Goal: Transaction & Acquisition: Subscribe to service/newsletter

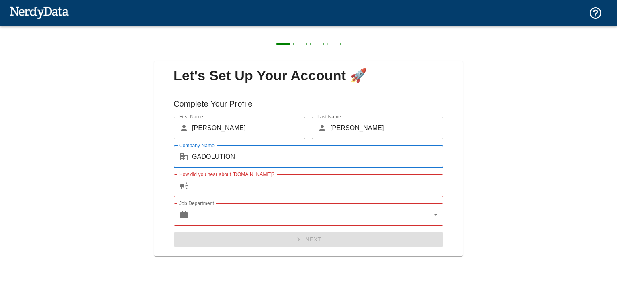
type input "GADOLUTION"
click at [243, 181] on input "How did you hear about [DOMAIN_NAME]?" at bounding box center [317, 186] width 251 height 22
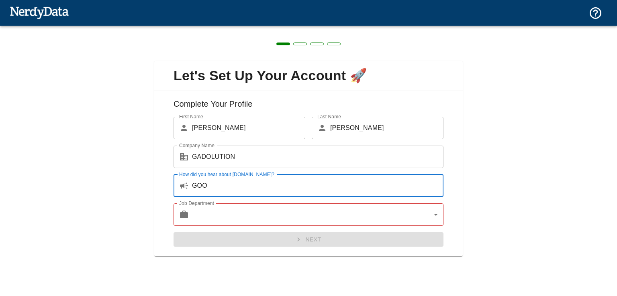
type input "GOOG"
type input "SEARCH ENGINE"
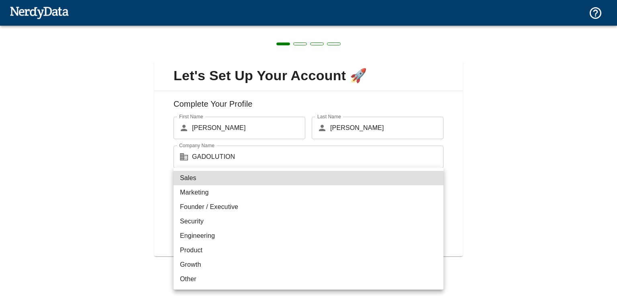
click at [212, 28] on body "Technologies Domains Pricing Products Create a Report Create a list of websites…" at bounding box center [308, 14] width 617 height 28
click at [218, 195] on li "Marketing" at bounding box center [309, 193] width 270 height 14
type input "marketing"
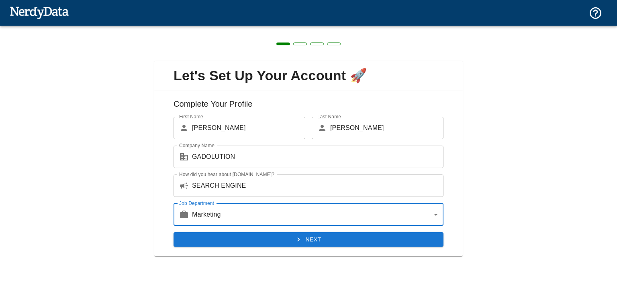
click at [253, 248] on div "Complete Your Profile First Name ​ [PERSON_NAME] First Name Last Name ​ [PERSON…" at bounding box center [308, 174] width 308 height 166
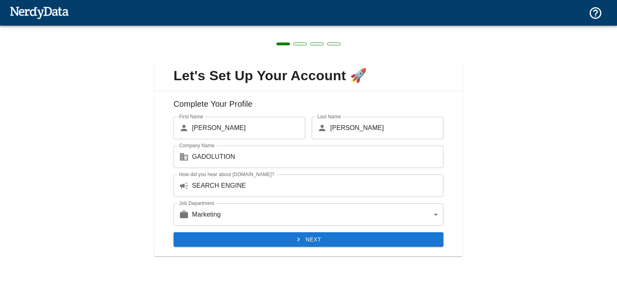
click at [253, 248] on div "Complete Your Profile First Name ​ [PERSON_NAME] First Name Last Name ​ [PERSON…" at bounding box center [308, 174] width 308 height 166
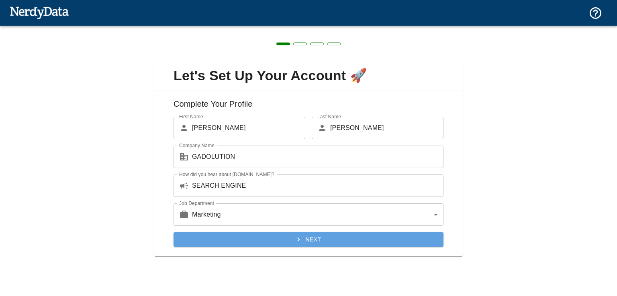
click at [257, 245] on button "Next" at bounding box center [309, 240] width 270 height 15
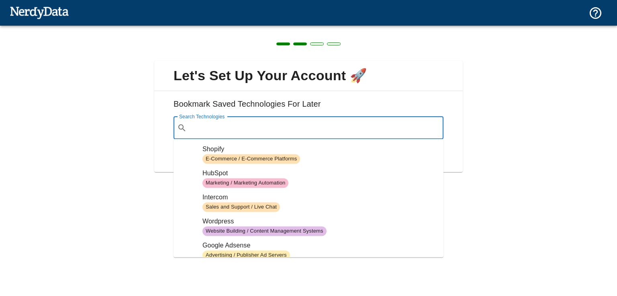
click at [246, 124] on input "Search Technologies" at bounding box center [315, 127] width 250 height 15
click at [508, 96] on div "Let's Set Up Your Account 🚀 Bookmark Saved Technologies For Later Search Techno…" at bounding box center [308, 112] width 617 height 172
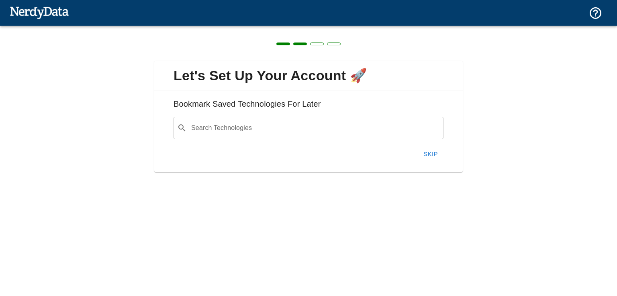
click at [424, 149] on button "Skip" at bounding box center [431, 154] width 26 height 17
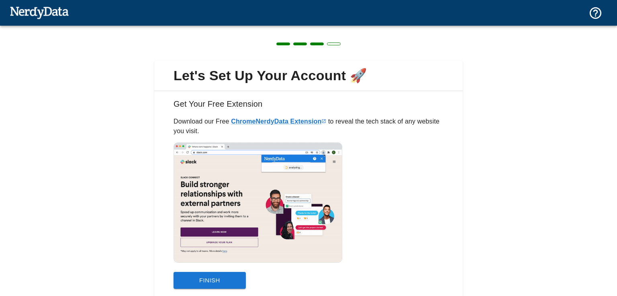
click at [192, 289] on div "Get Your Free Extension Download our Free Chrome NerdyData Extension to reveal …" at bounding box center [308, 195] width 308 height 208
click at [205, 280] on button "Finish" at bounding box center [210, 280] width 72 height 17
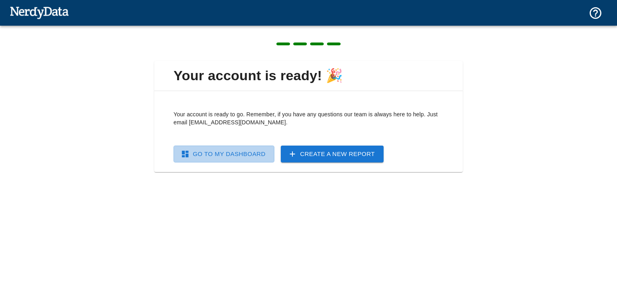
click at [234, 159] on link "Go To My Dashboard" at bounding box center [224, 154] width 101 height 17
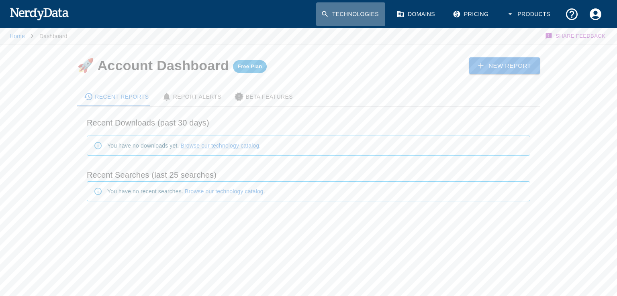
click at [361, 10] on link "Technologies" at bounding box center [350, 14] width 69 height 24
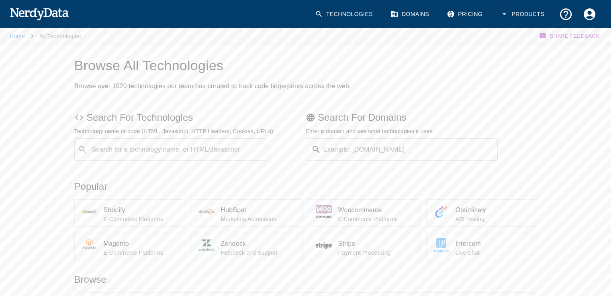
click at [137, 148] on input "Search for a technology name, or HTML/Javascript" at bounding box center [177, 149] width 172 height 15
type input "APIK"
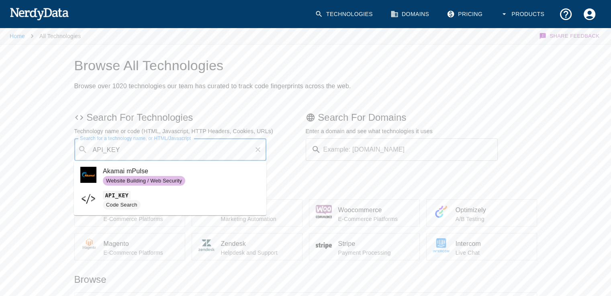
type input "API_KEY"
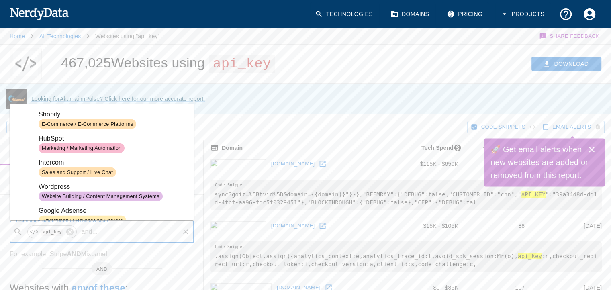
click at [108, 231] on input "Technology Name, or enter HTML/JS code" at bounding box center [140, 231] width 78 height 15
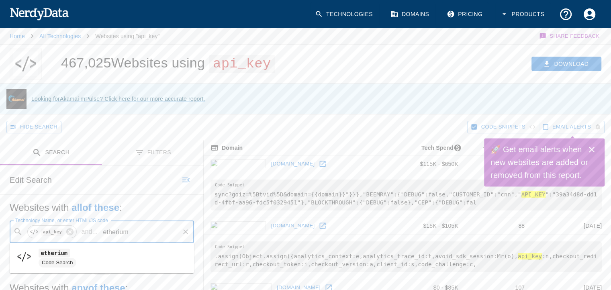
click at [61, 258] on div "Code Search" at bounding box center [58, 263] width 38 height 10
type input "etherium"
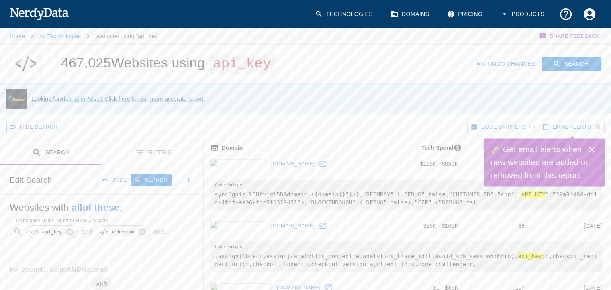
click at [165, 172] on div "Edit Search Undo Search" at bounding box center [102, 179] width 204 height 29
click at [159, 179] on button "Search" at bounding box center [151, 180] width 40 height 12
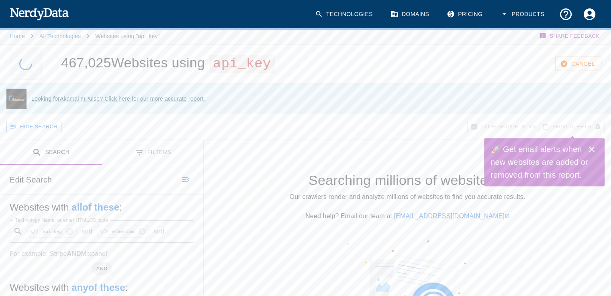
click at [592, 148] on icon "Close" at bounding box center [592, 150] width 10 height 10
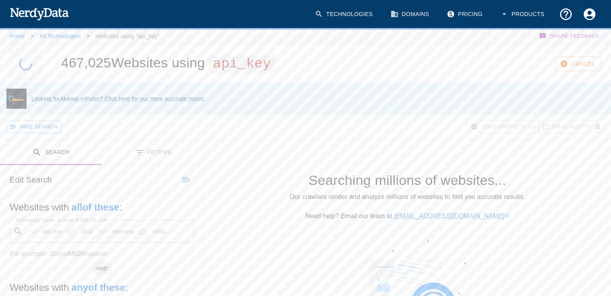
scroll to position [4, 0]
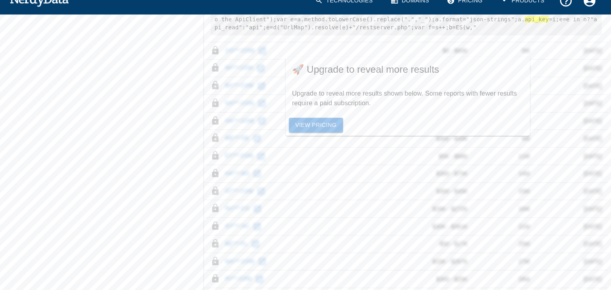
scroll to position [405, 0]
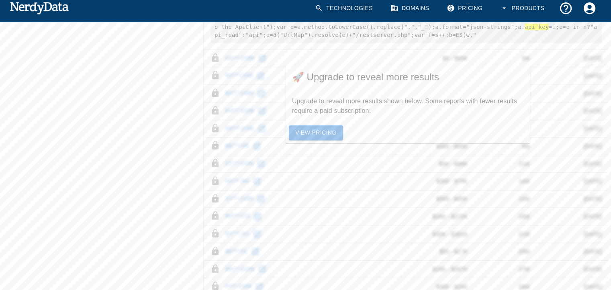
click at [329, 134] on link "View Pricing" at bounding box center [316, 132] width 54 height 15
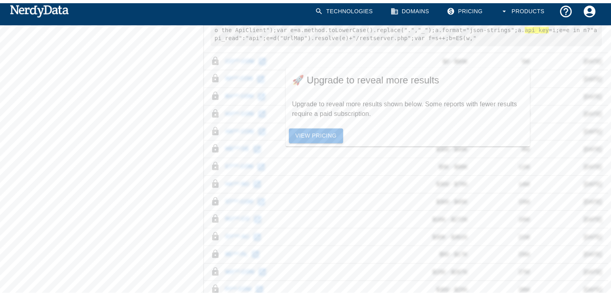
scroll to position [145, 0]
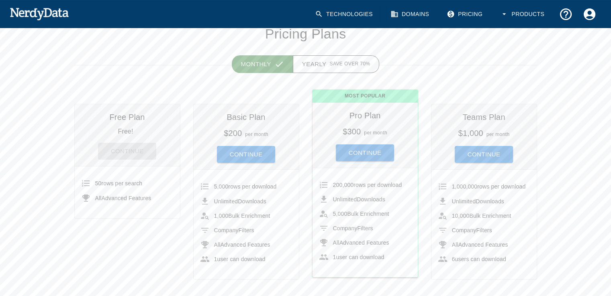
scroll to position [43, 0]
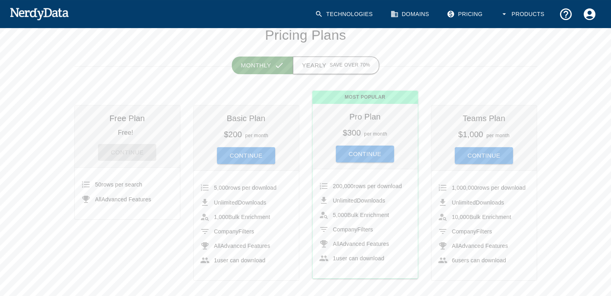
click at [335, 68] on span "Save over 70%" at bounding box center [349, 65] width 41 height 8
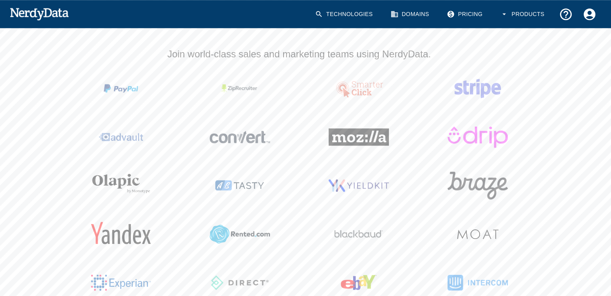
scroll to position [705, 0]
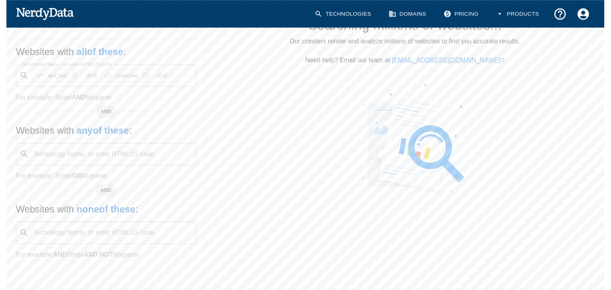
scroll to position [540, 0]
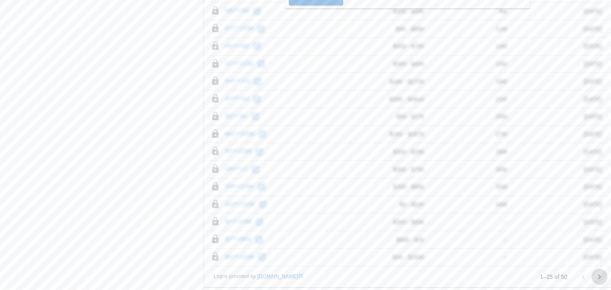
click at [602, 274] on icon "Go to next page" at bounding box center [599, 277] width 10 height 10
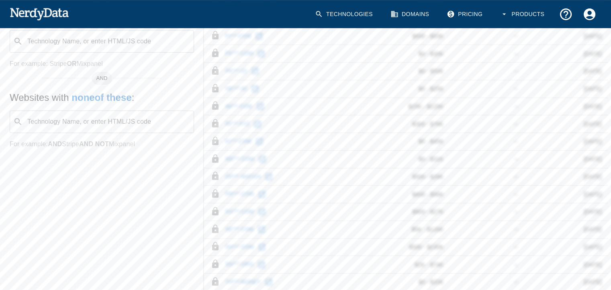
scroll to position [319, 0]
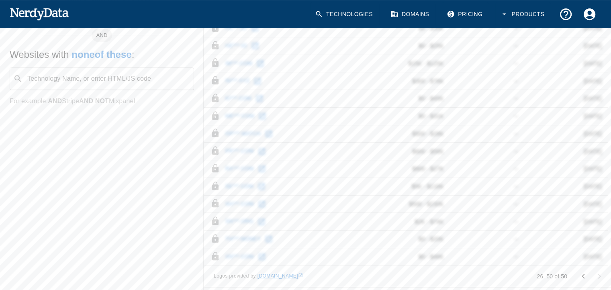
click at [579, 271] on icon "Go to previous page" at bounding box center [583, 276] width 10 height 10
click at [575, 273] on div at bounding box center [591, 276] width 32 height 16
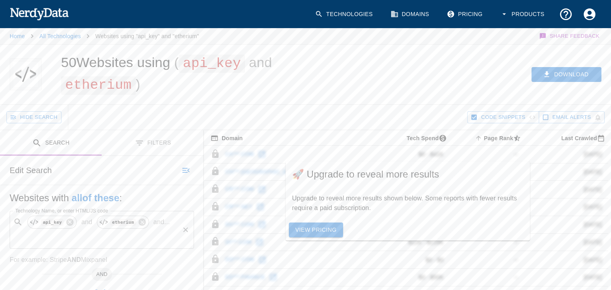
click at [162, 224] on p "and ..." at bounding box center [161, 222] width 23 height 10
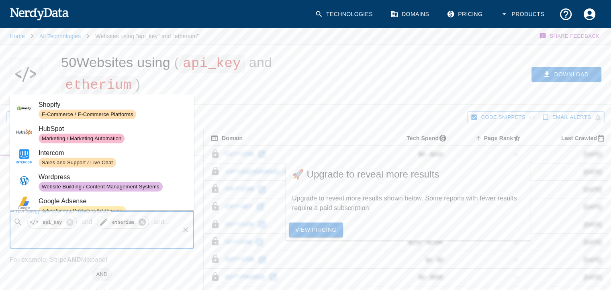
click at [140, 224] on icon at bounding box center [142, 221] width 7 height 7
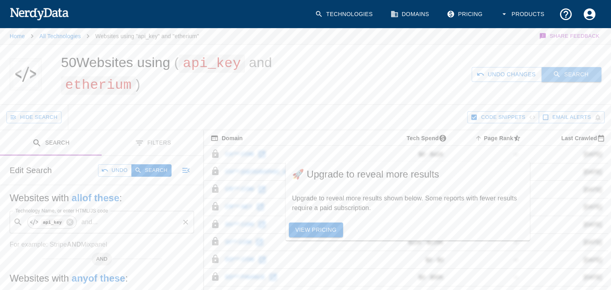
click at [580, 81] on button "Search" at bounding box center [571, 74] width 60 height 15
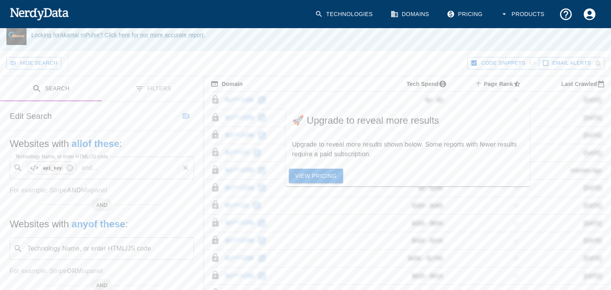
scroll to position [41, 0]
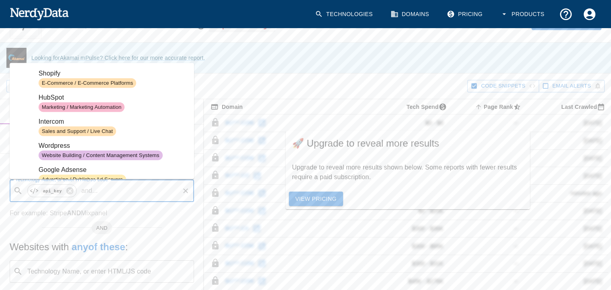
click at [118, 192] on input "Technology Name, or enter HTML/JS code" at bounding box center [140, 190] width 78 height 15
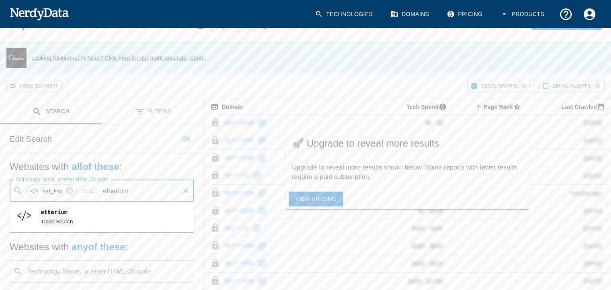
click at [62, 221] on span "Code Search" at bounding box center [58, 222] width 38 height 8
type input "etherium"
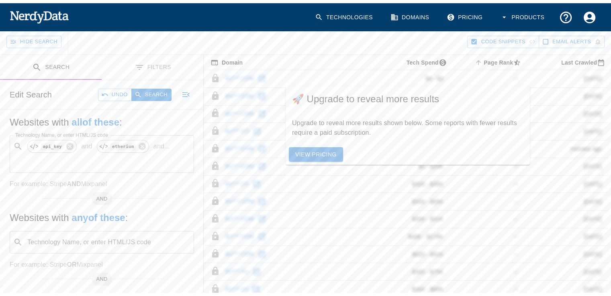
scroll to position [93, 0]
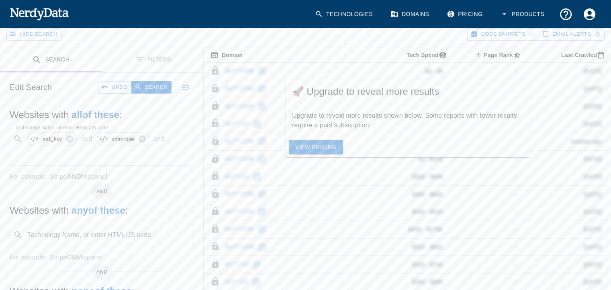
click at [315, 133] on div "Upgrade to reveal more results shown below. Some reports with fewer results req…" at bounding box center [408, 120] width 244 height 32
click at [311, 151] on link "View Pricing" at bounding box center [316, 147] width 54 height 15
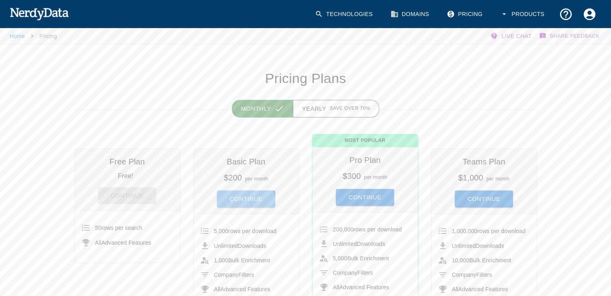
click at [225, 205] on button "Continue" at bounding box center [246, 199] width 59 height 17
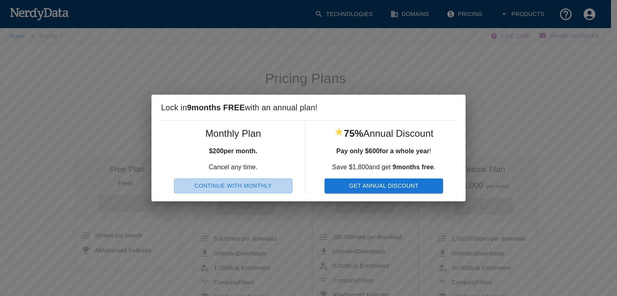
click at [239, 188] on button "Continue With Monthly" at bounding box center [233, 186] width 118 height 15
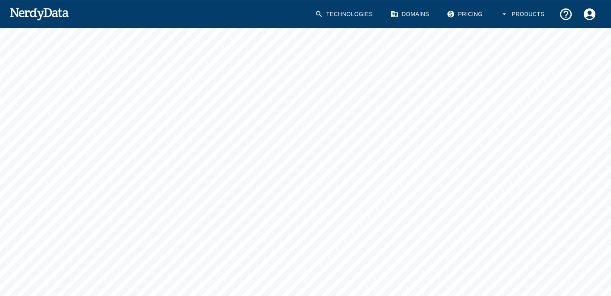
scroll to position [154, 0]
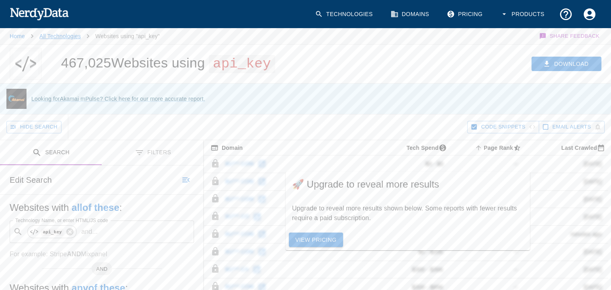
click at [49, 38] on link "All Technologies" at bounding box center [59, 36] width 41 height 6
